Goal: Navigation & Orientation: Find specific page/section

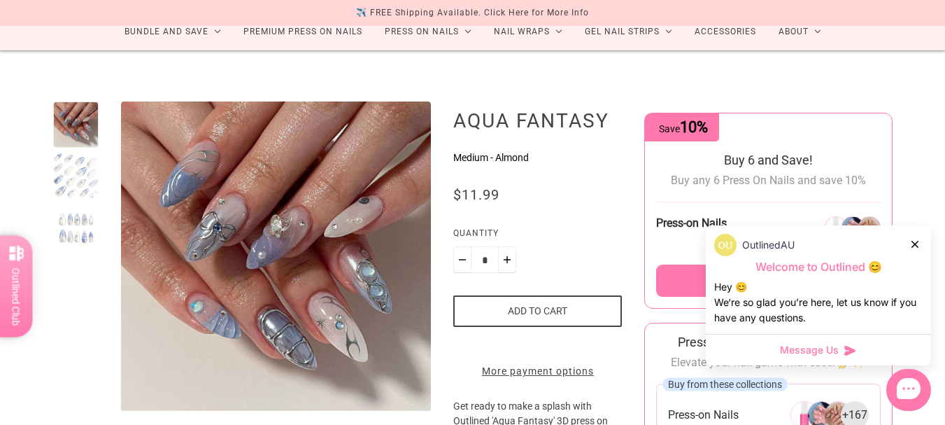
scroll to position [140, 0]
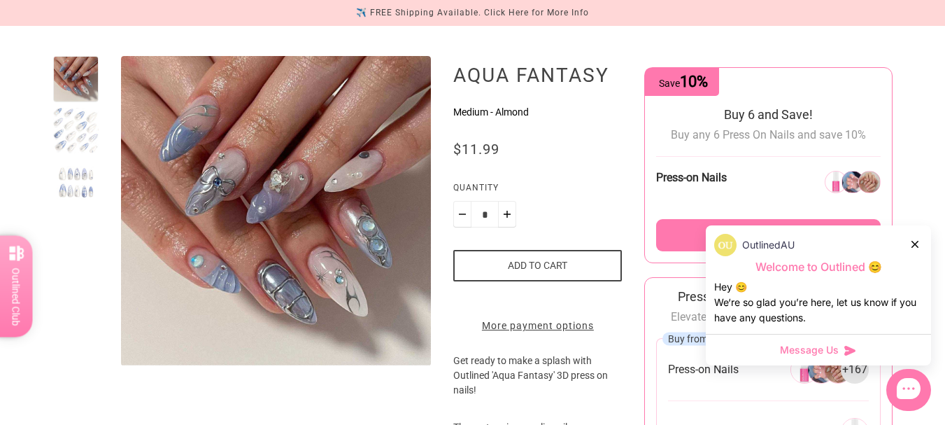
click at [65, 129] on div at bounding box center [76, 131] width 46 height 46
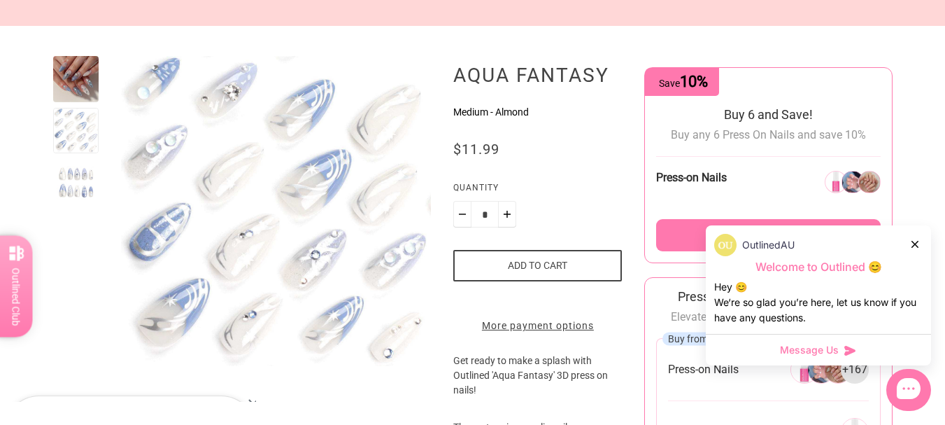
click at [74, 200] on div at bounding box center [76, 182] width 46 height 46
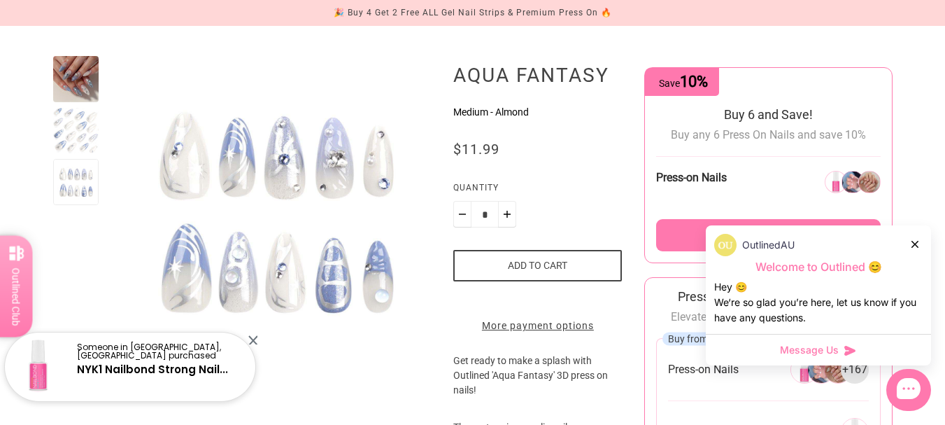
click at [80, 135] on div at bounding box center [76, 131] width 46 height 46
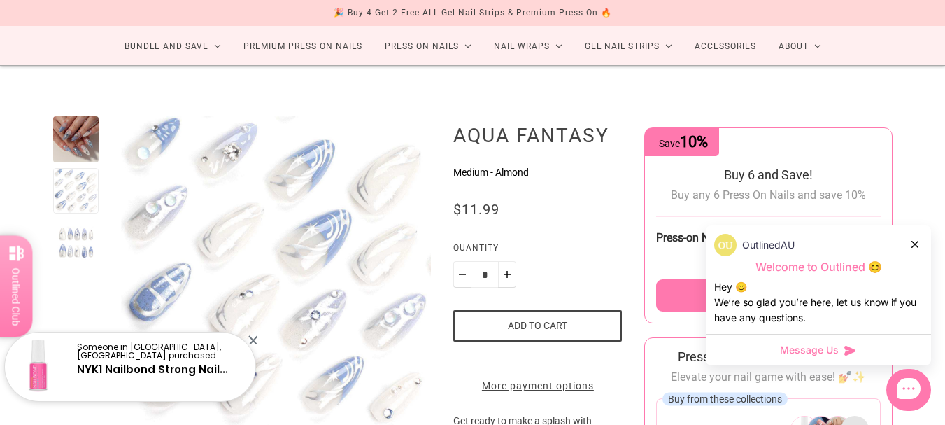
scroll to position [0, 0]
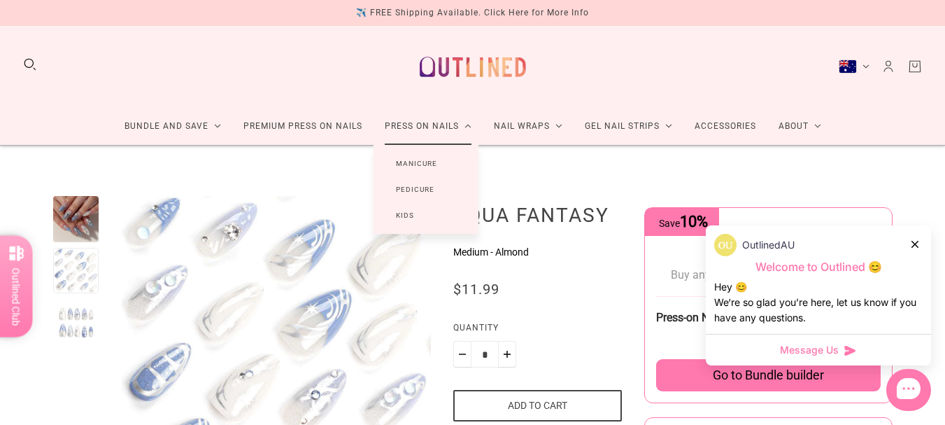
click at [429, 160] on link "Manicure" at bounding box center [417, 163] width 86 height 26
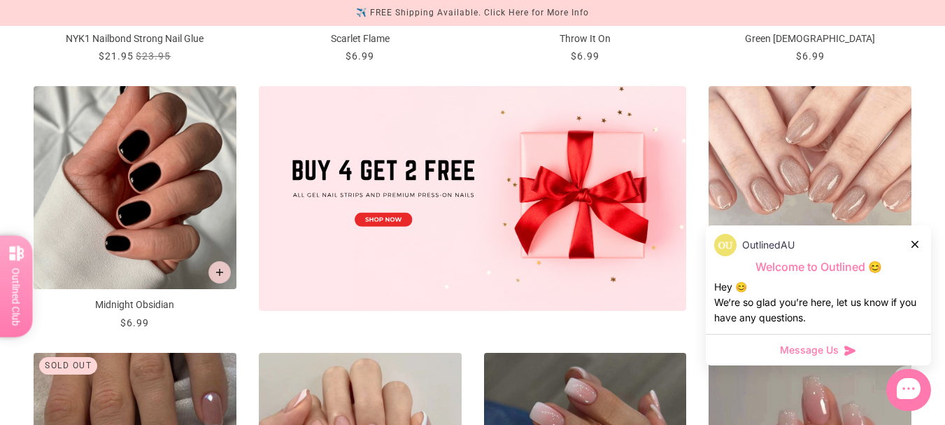
scroll to position [467, 0]
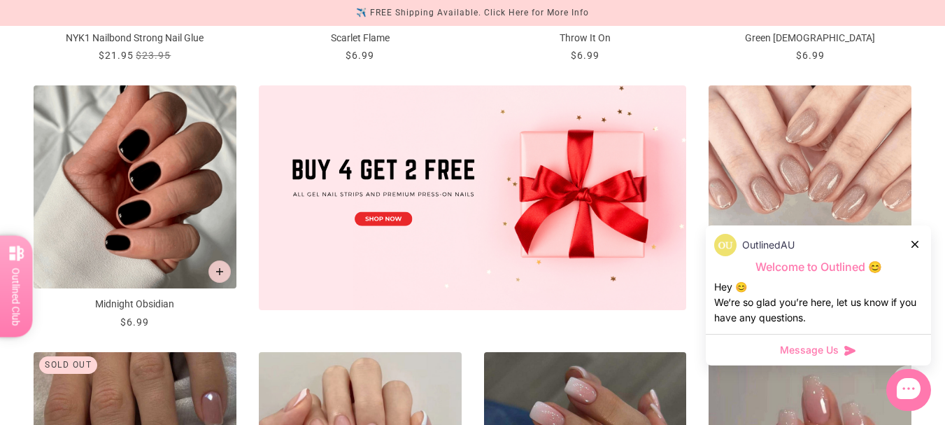
click at [912, 248] on div at bounding box center [916, 244] width 8 height 15
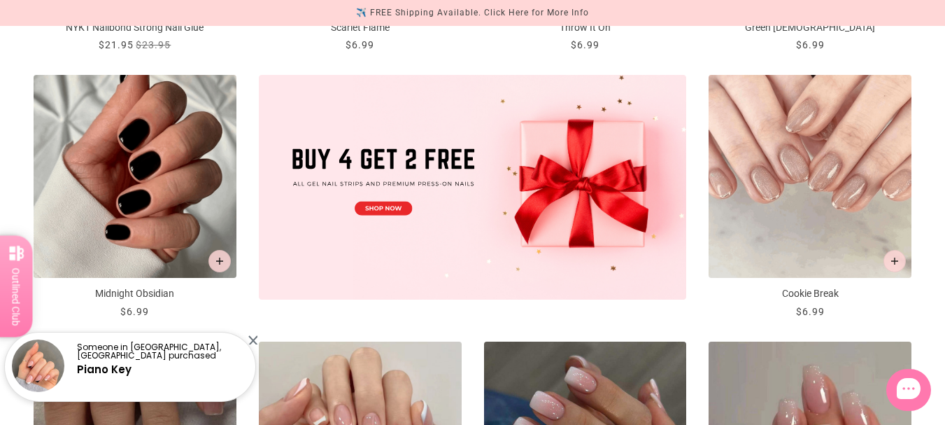
scroll to position [0, 0]
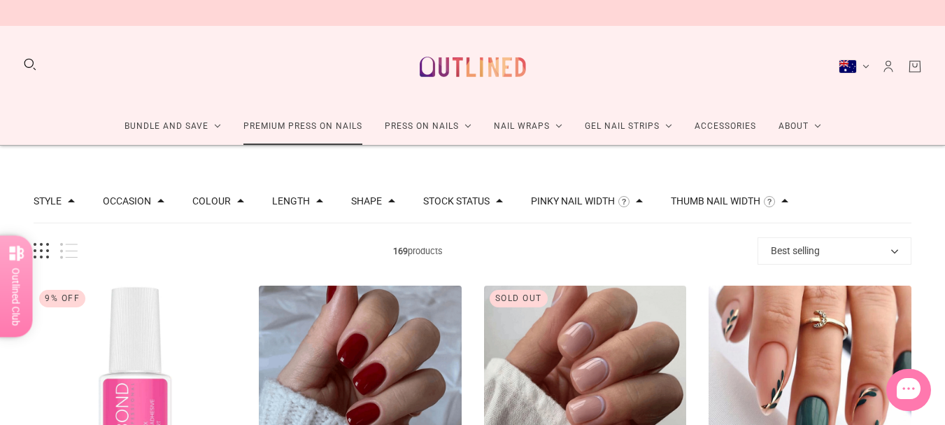
click at [320, 129] on link "Premium Press On Nails" at bounding box center [302, 126] width 141 height 37
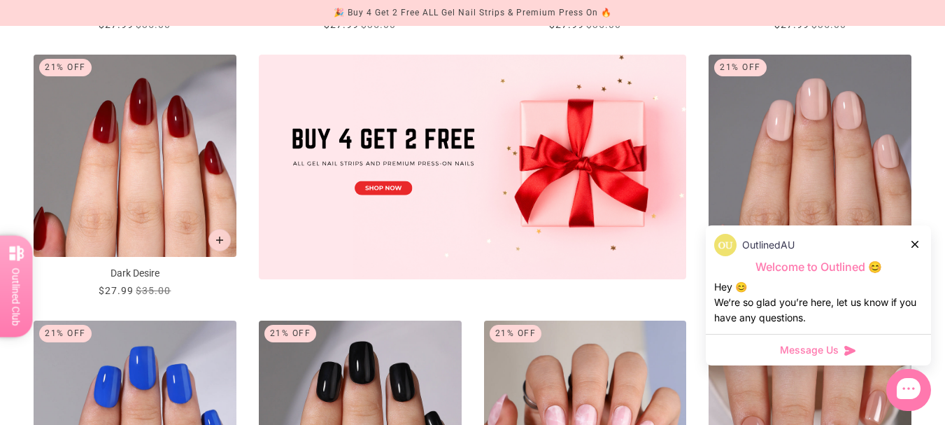
scroll to position [525, 0]
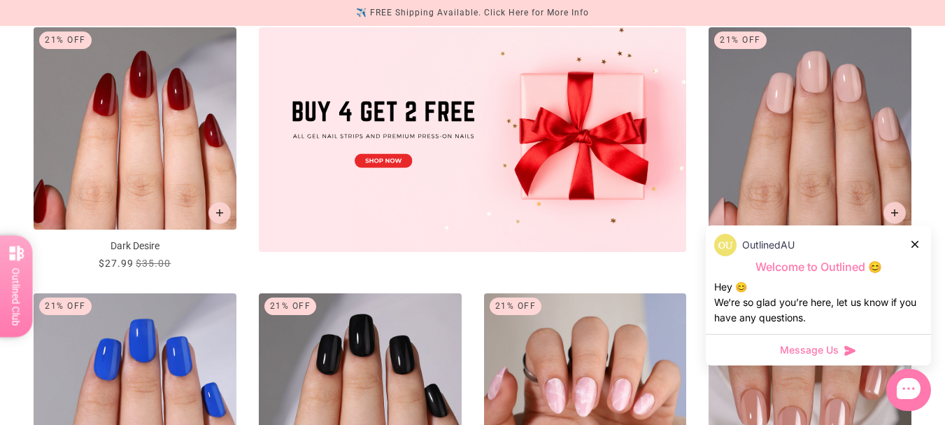
click at [917, 241] on icon at bounding box center [915, 244] width 7 height 7
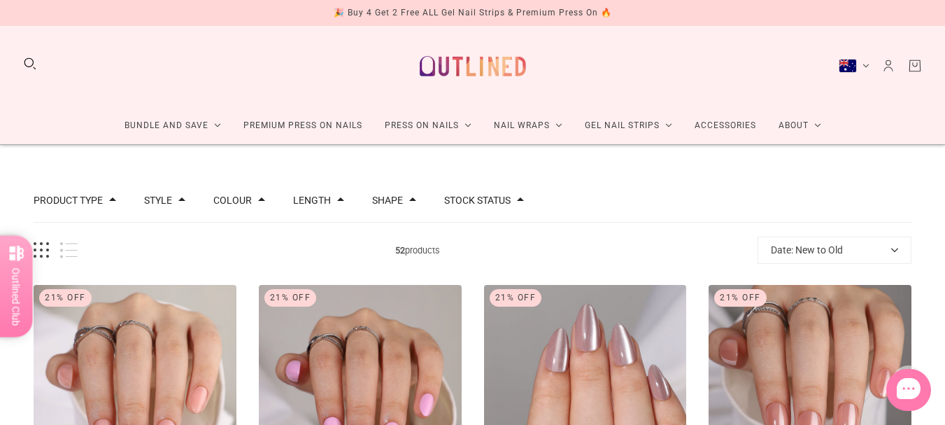
scroll to position [0, 0]
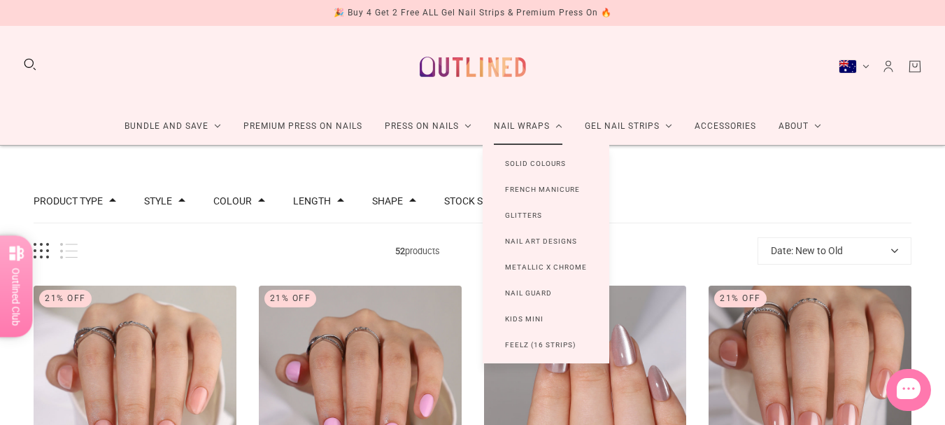
click at [539, 129] on link "Nail Wraps" at bounding box center [528, 126] width 91 height 37
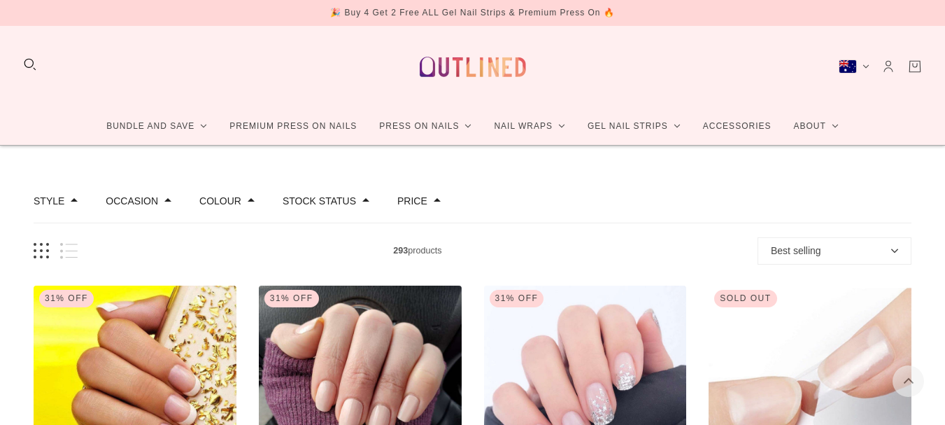
scroll to position [161, 0]
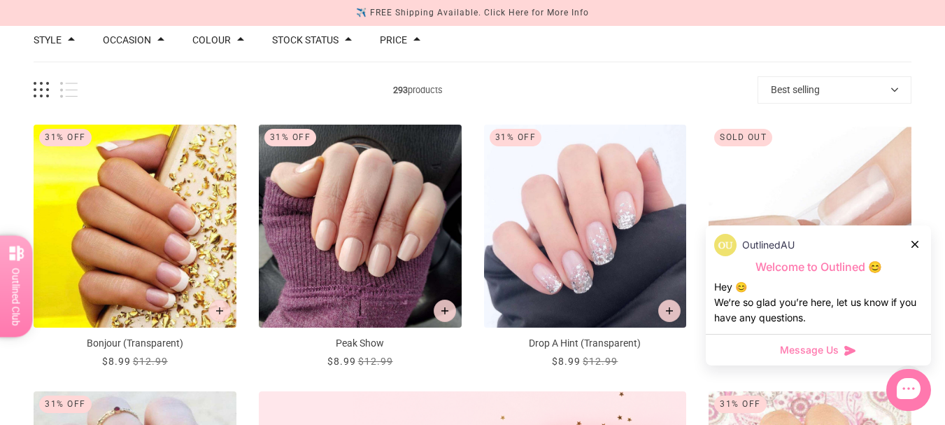
click at [912, 244] on icon at bounding box center [915, 244] width 7 height 7
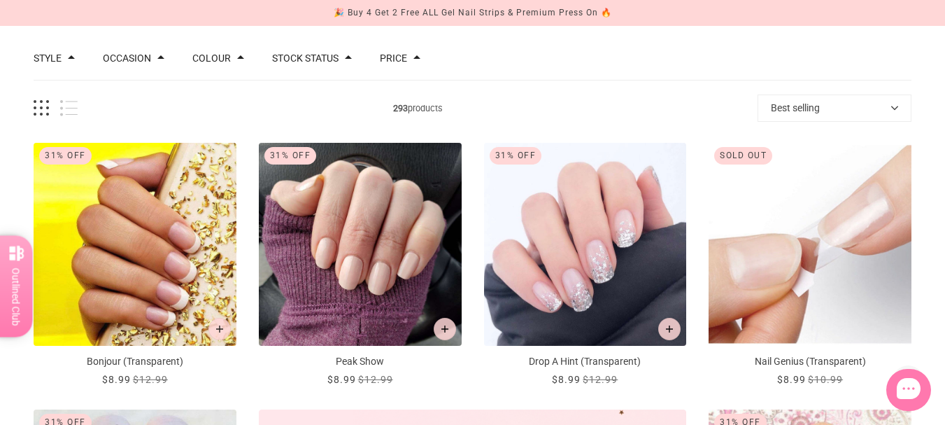
scroll to position [0, 0]
